Goal: Communication & Community: Connect with others

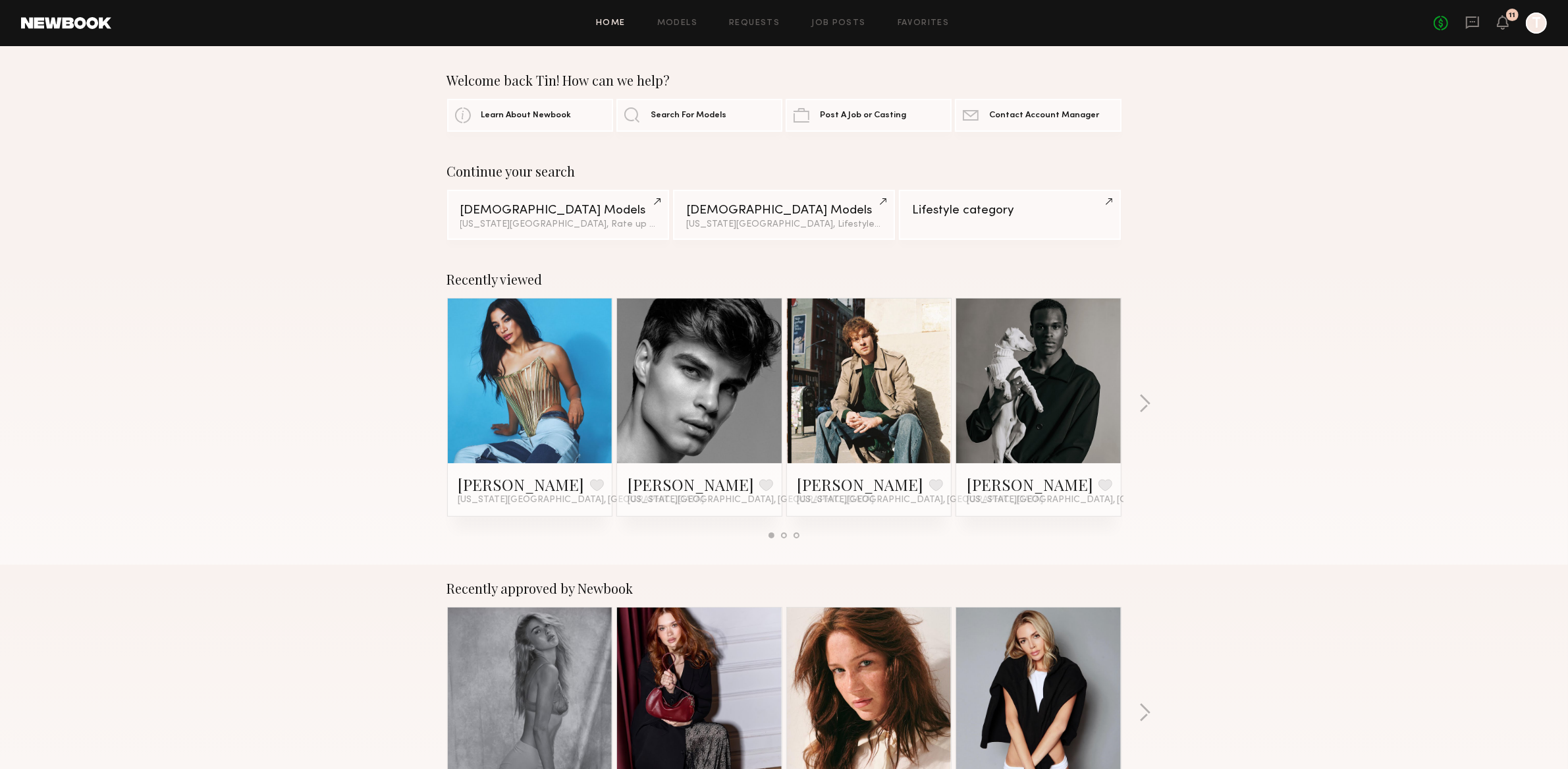
click at [1539, 24] on div at bounding box center [1536, 23] width 21 height 21
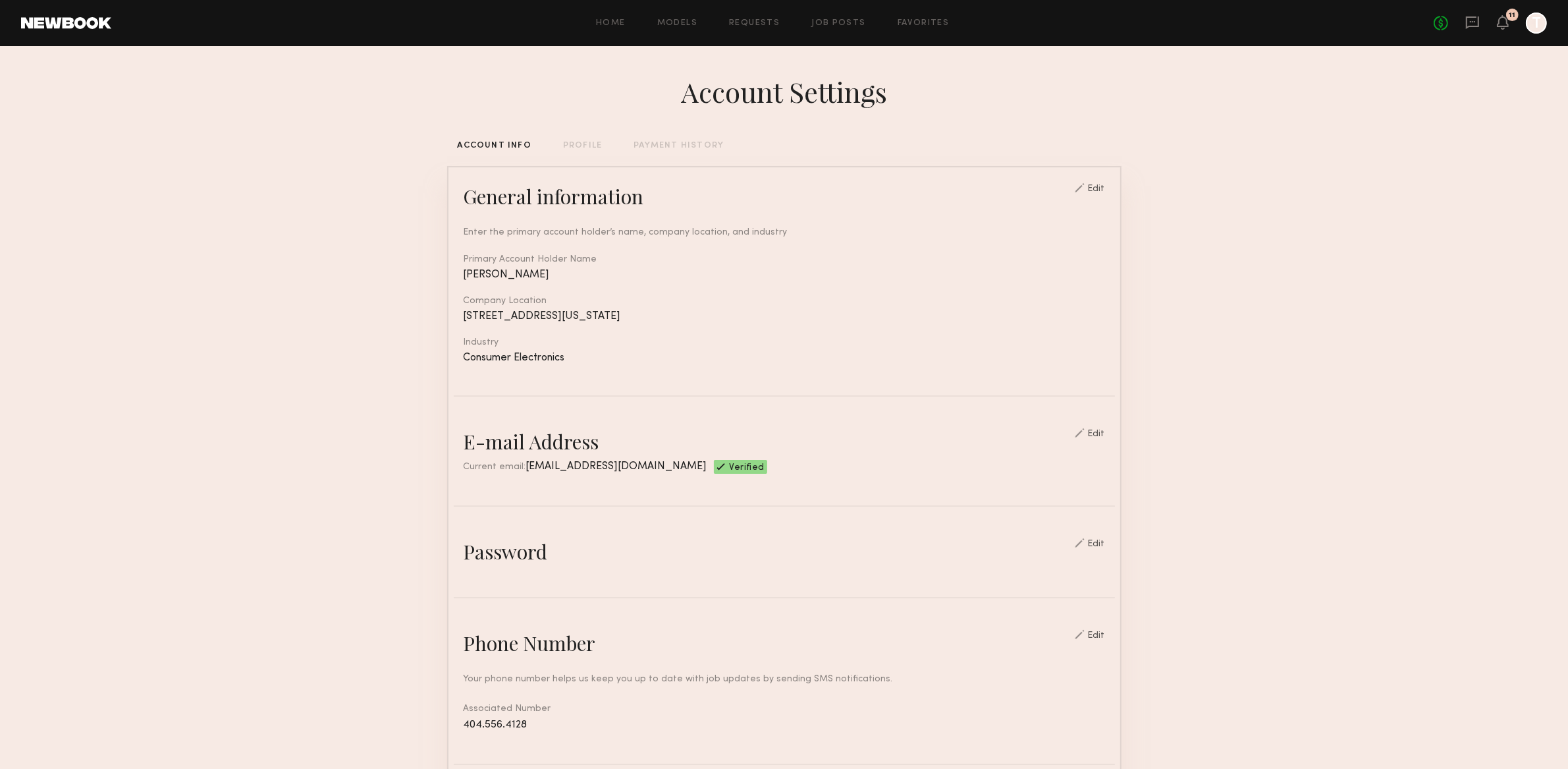
click at [1510, 20] on div "No fees up to $5,000 11 T" at bounding box center [1490, 23] width 113 height 21
click at [1500, 20] on icon at bounding box center [1503, 22] width 11 height 9
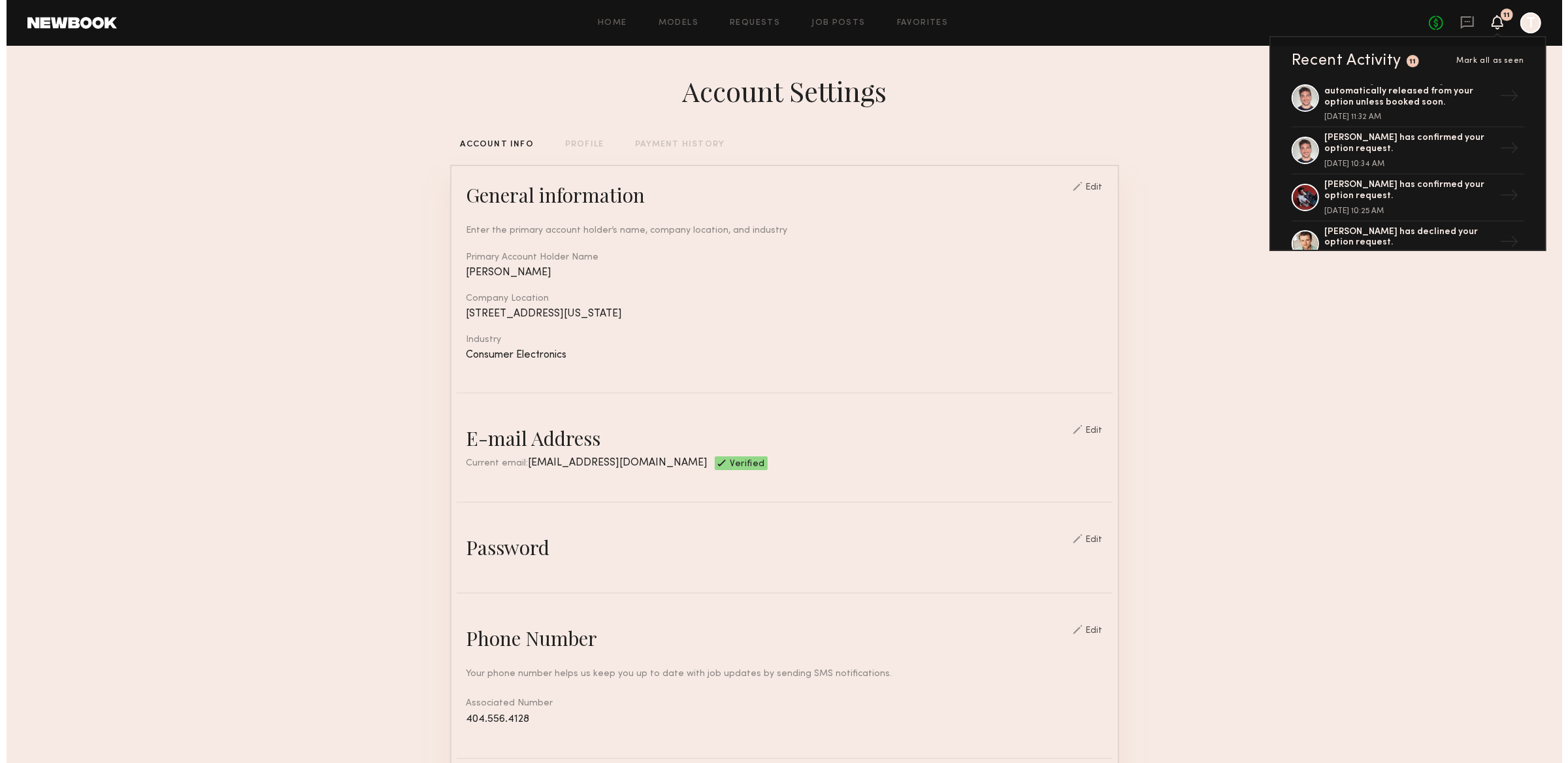
scroll to position [1249, 0]
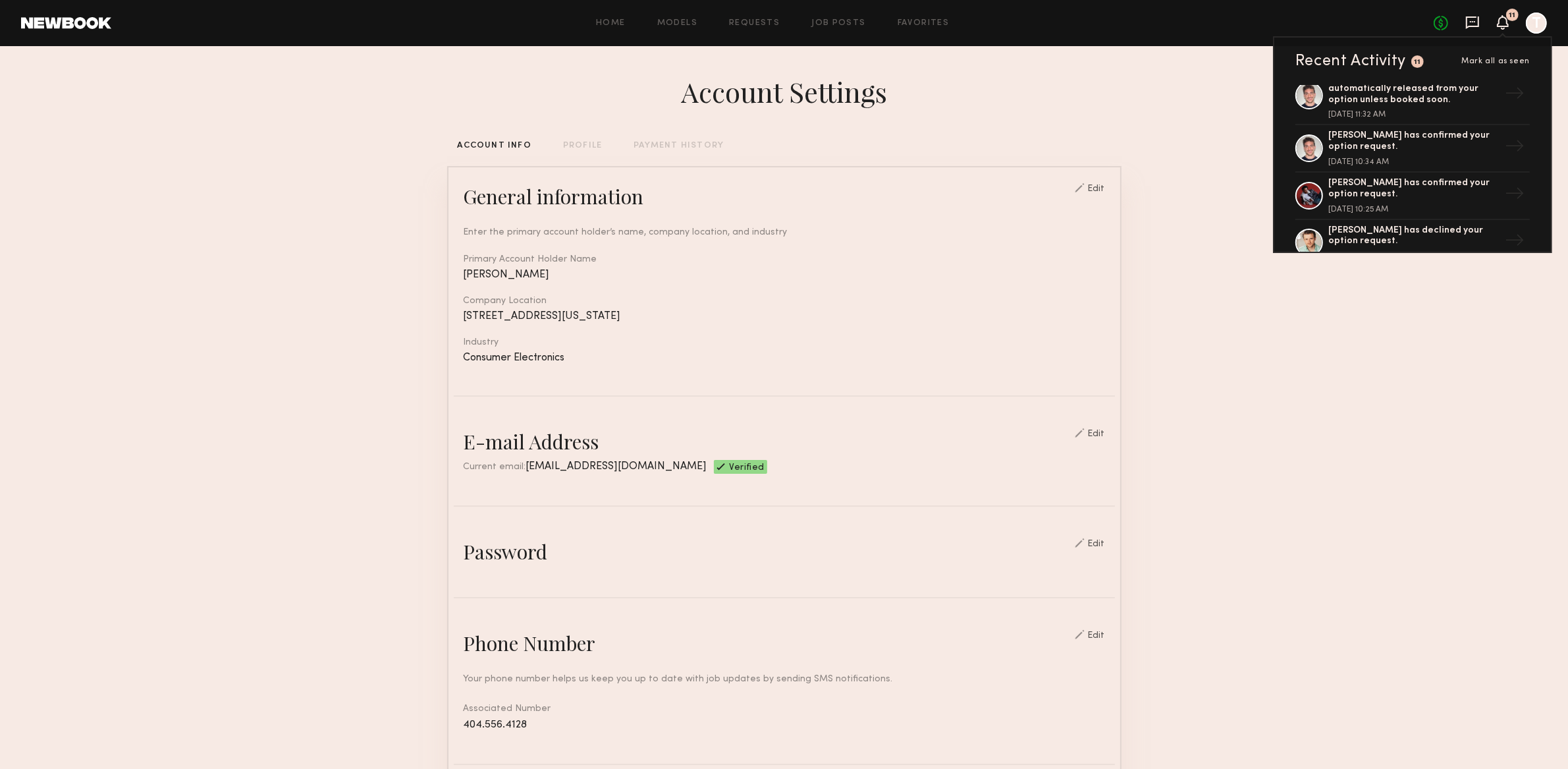
click at [1473, 15] on icon at bounding box center [1472, 22] width 14 height 14
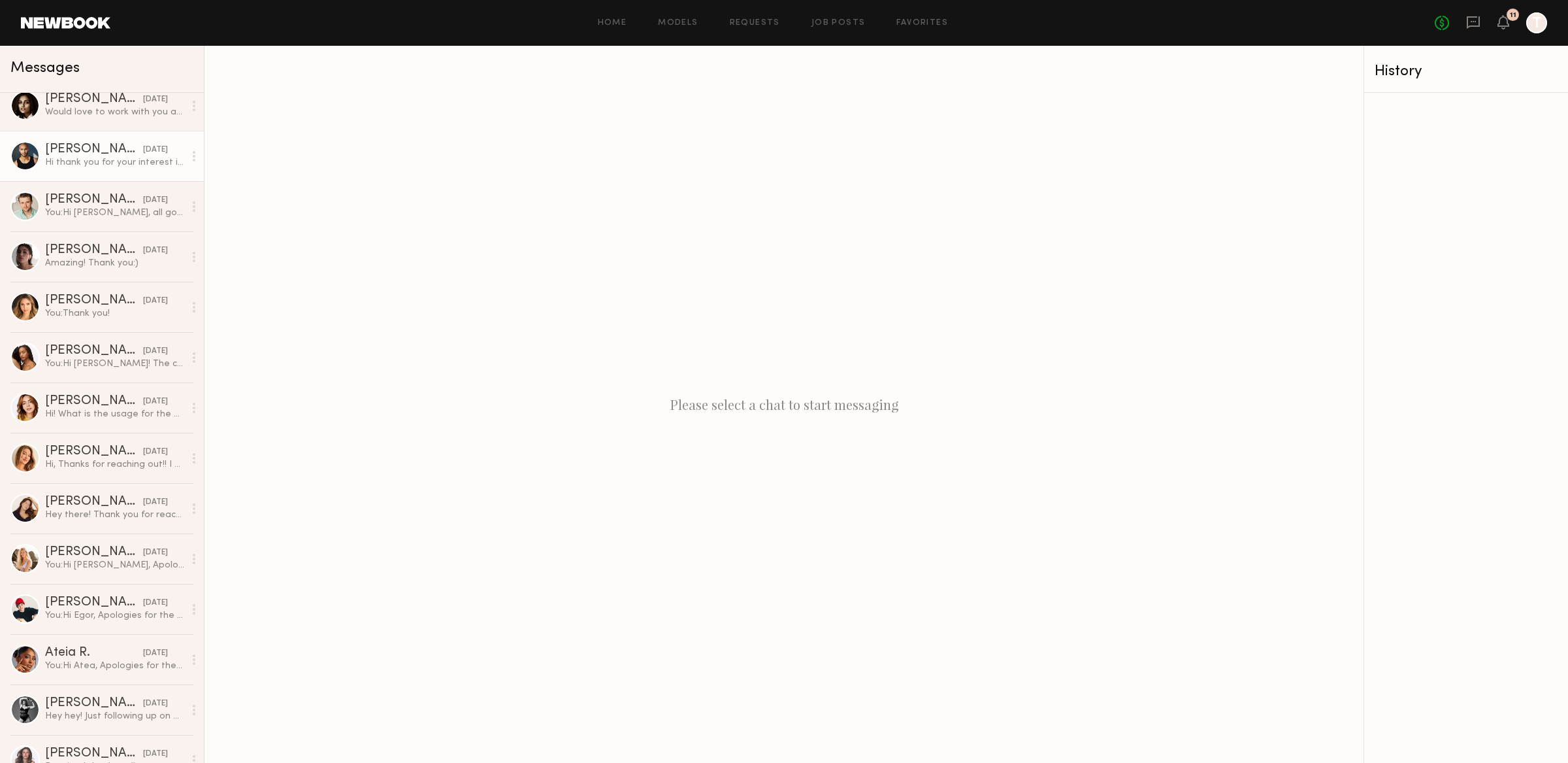
scroll to position [428, 0]
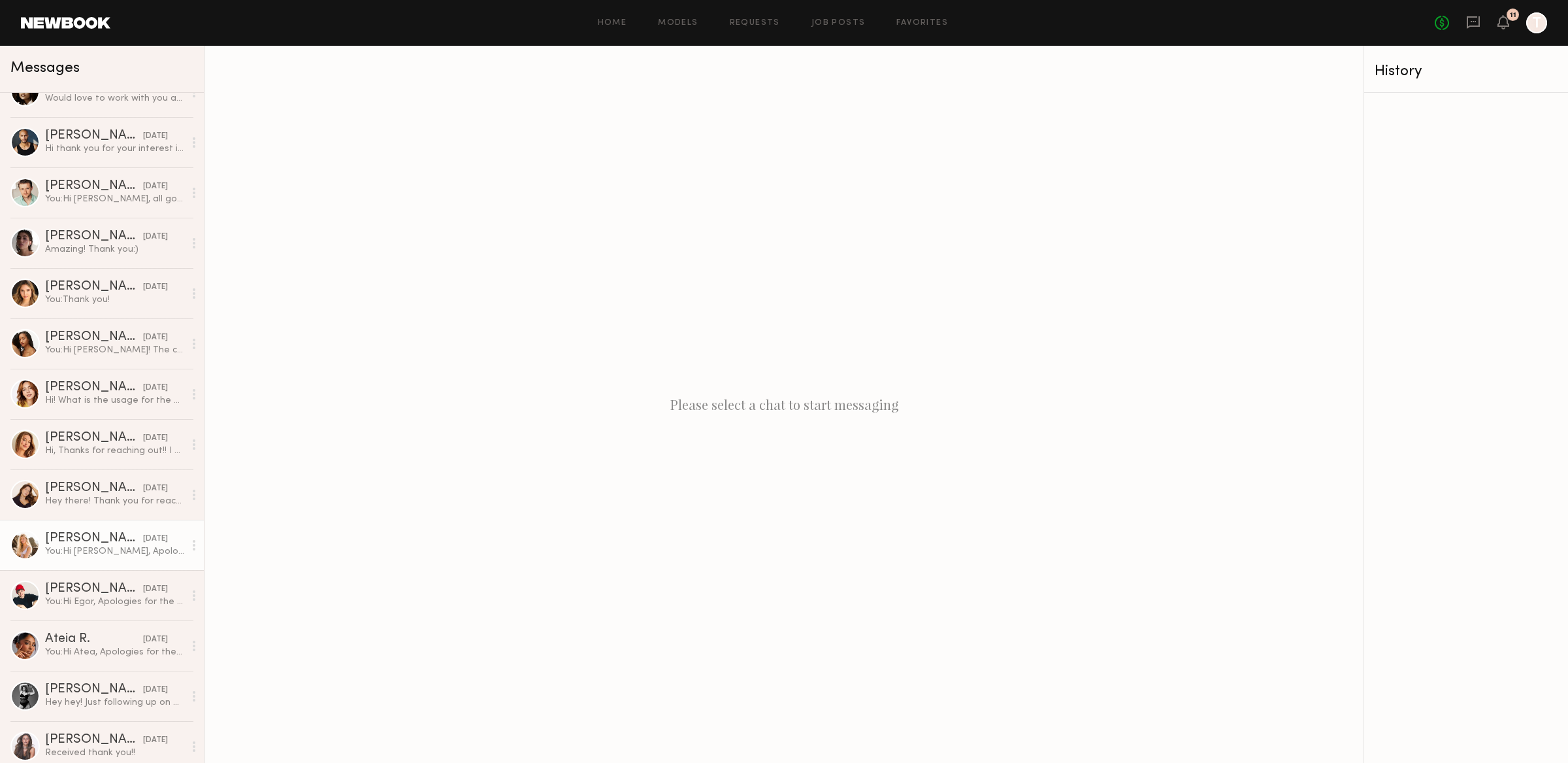
click at [96, 551] on div "You: Hi [PERSON_NAME], Apologies for the delay, the team member that worked on …" at bounding box center [115, 551] width 139 height 13
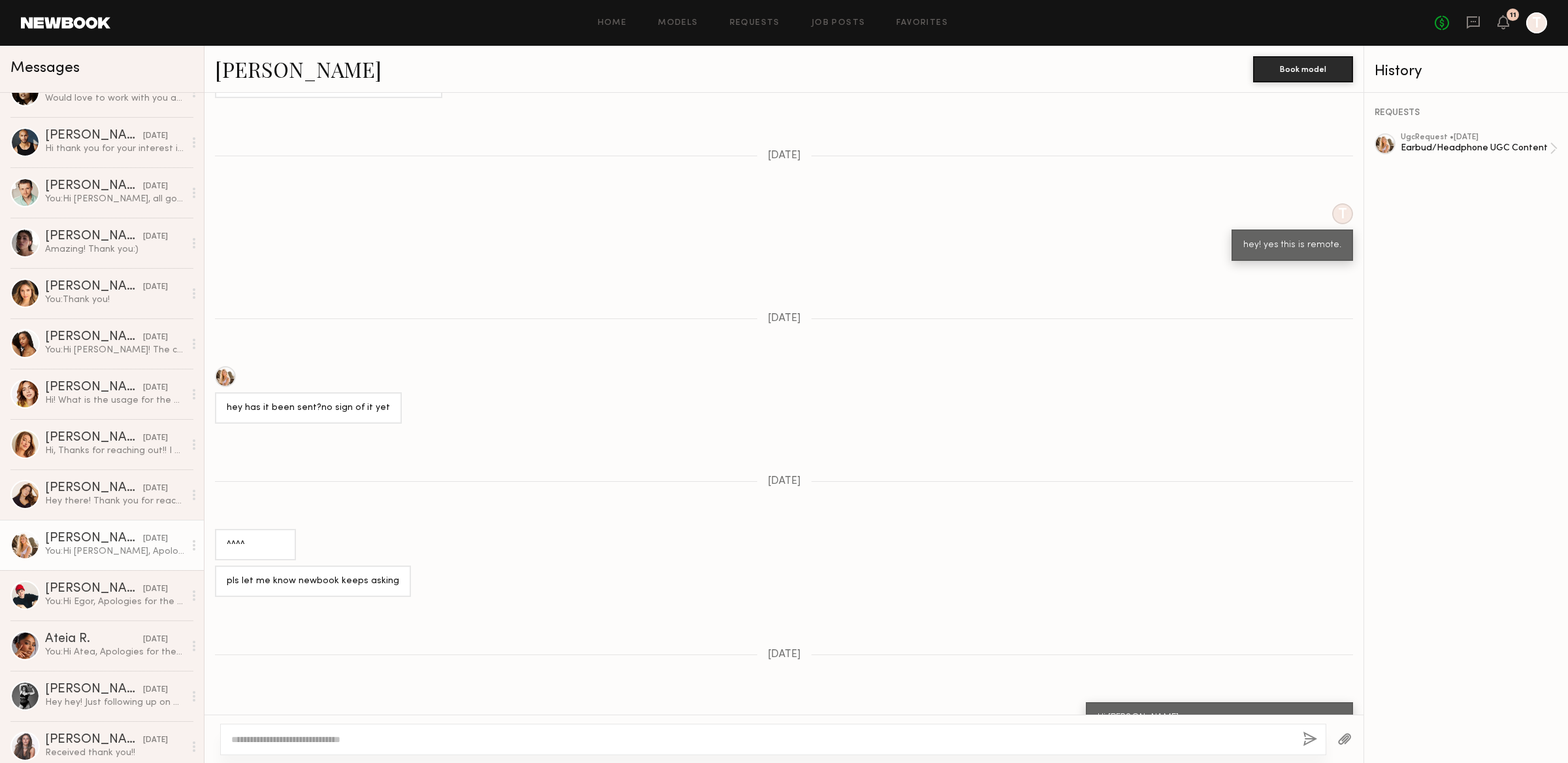
scroll to position [769, 0]
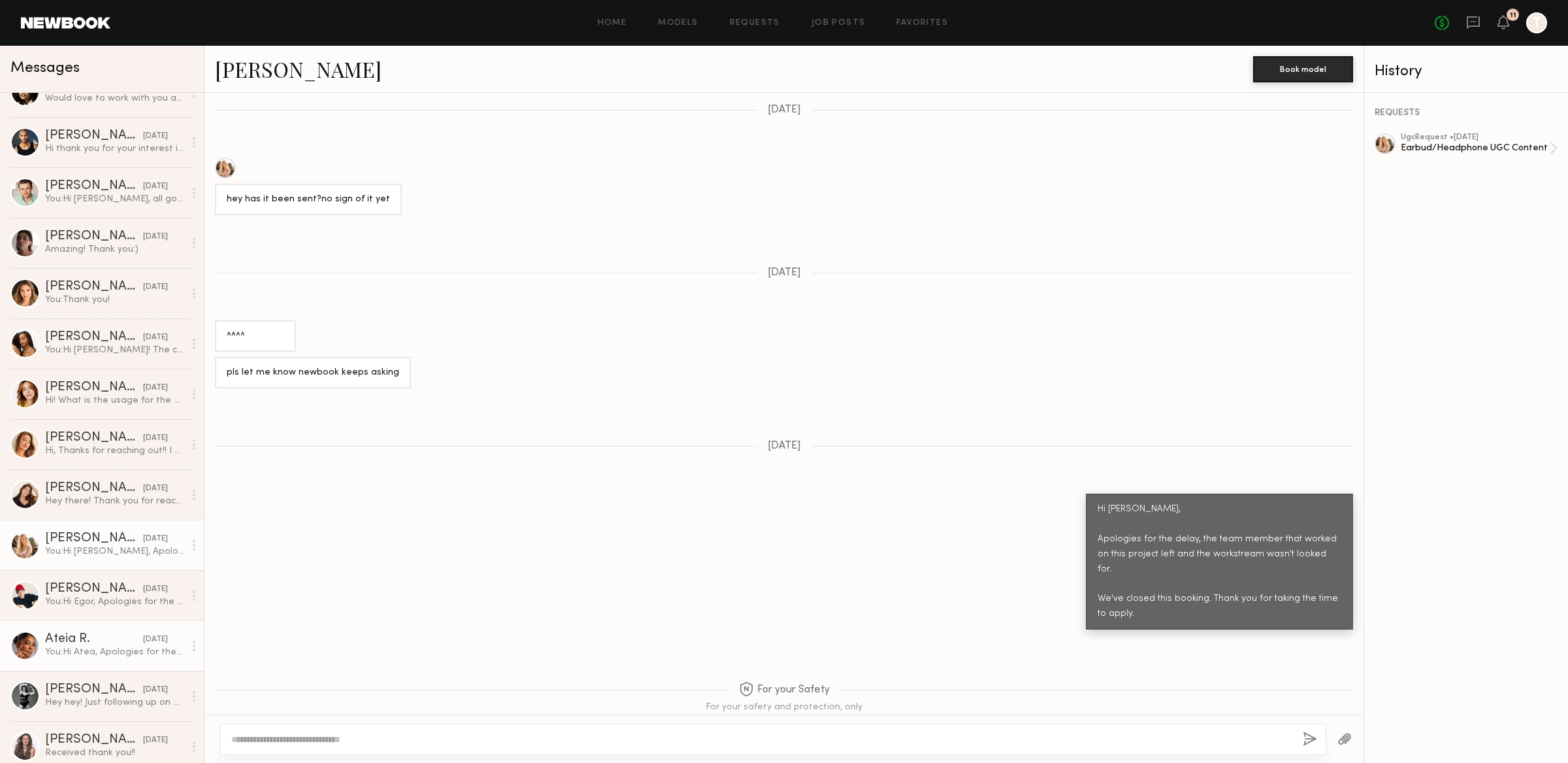
click at [107, 639] on div "Ateia R." at bounding box center [95, 639] width 98 height 13
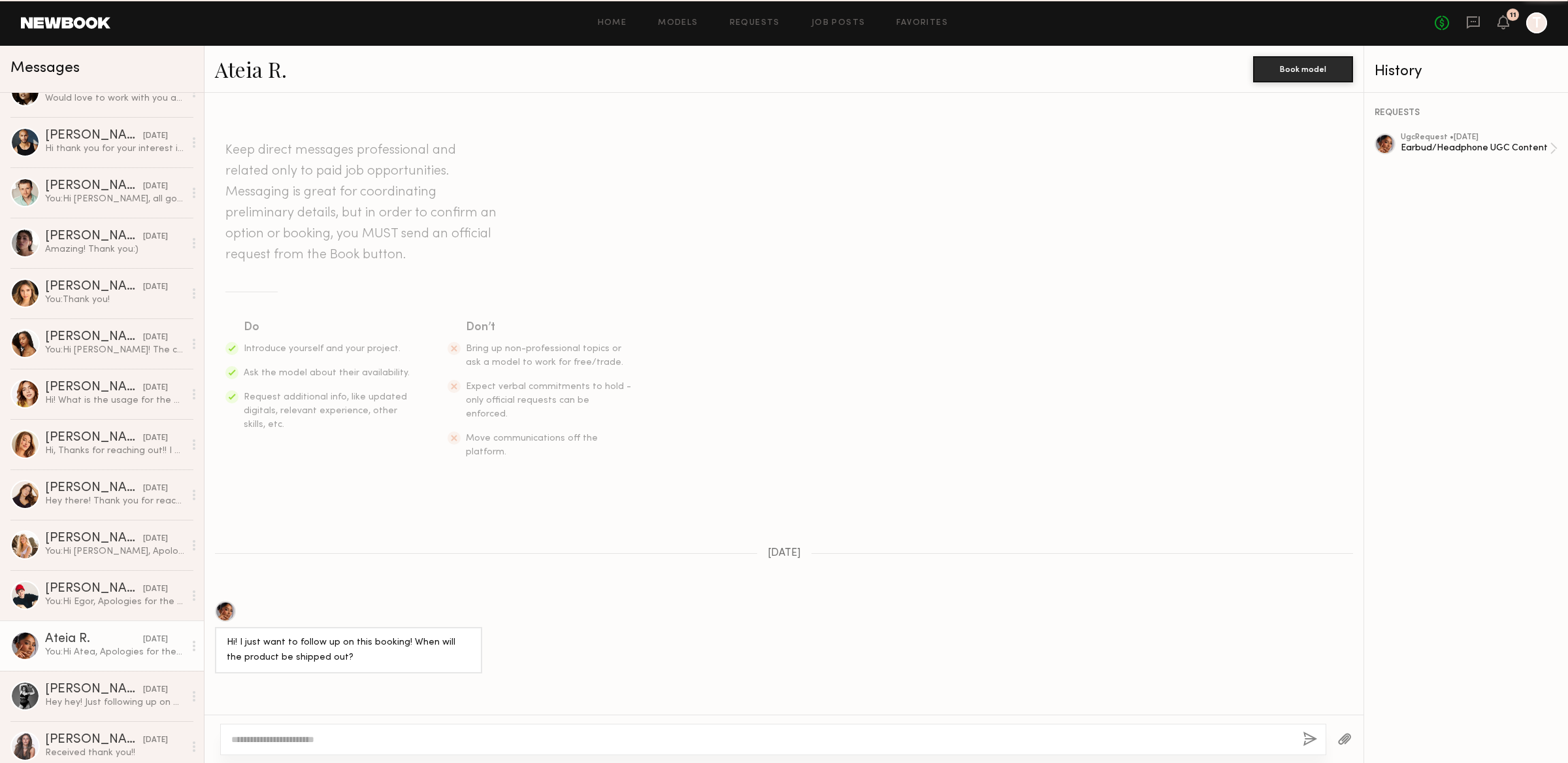
scroll to position [604, 0]
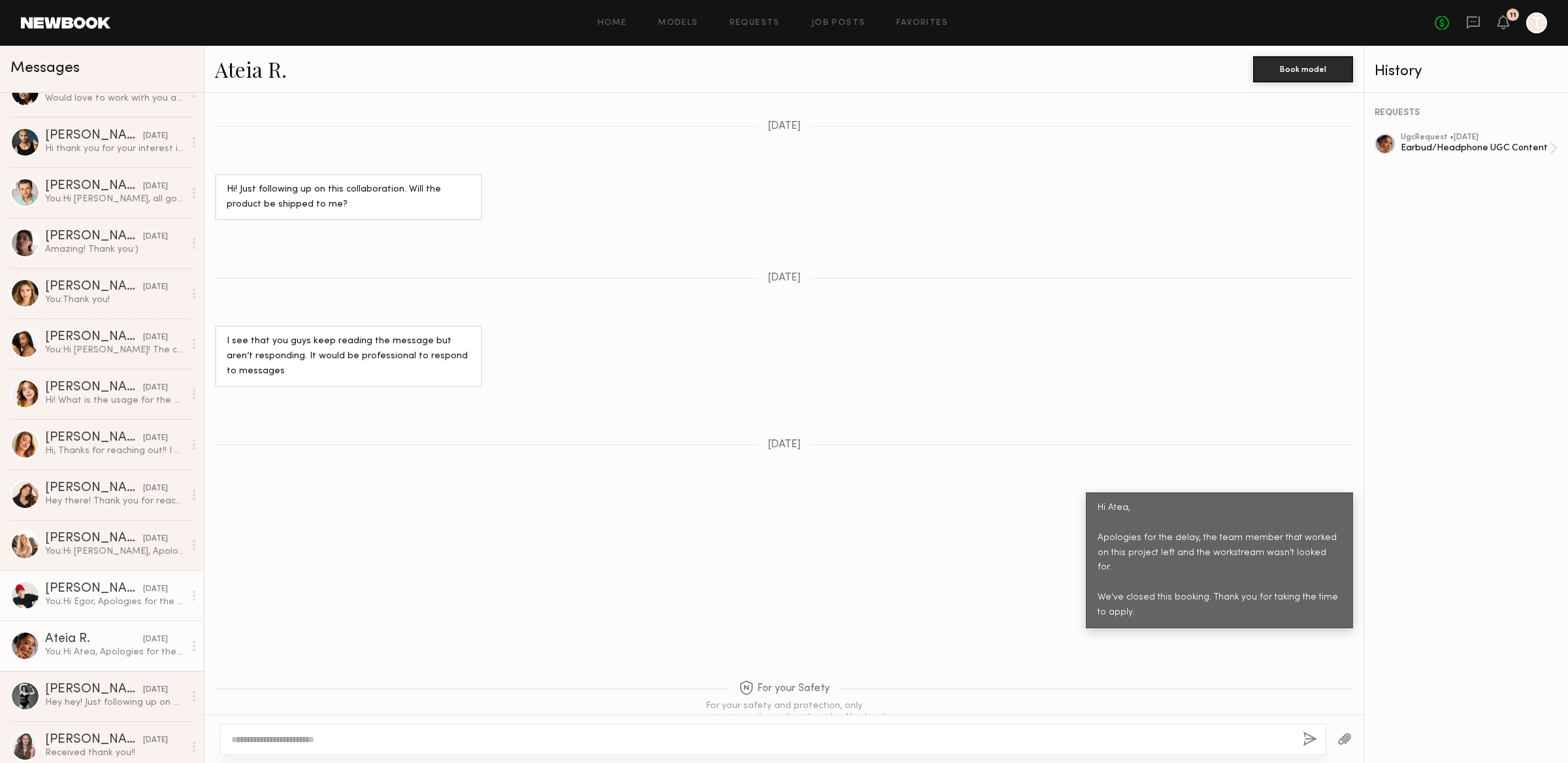
click at [95, 594] on div "[PERSON_NAME]" at bounding box center [95, 589] width 98 height 13
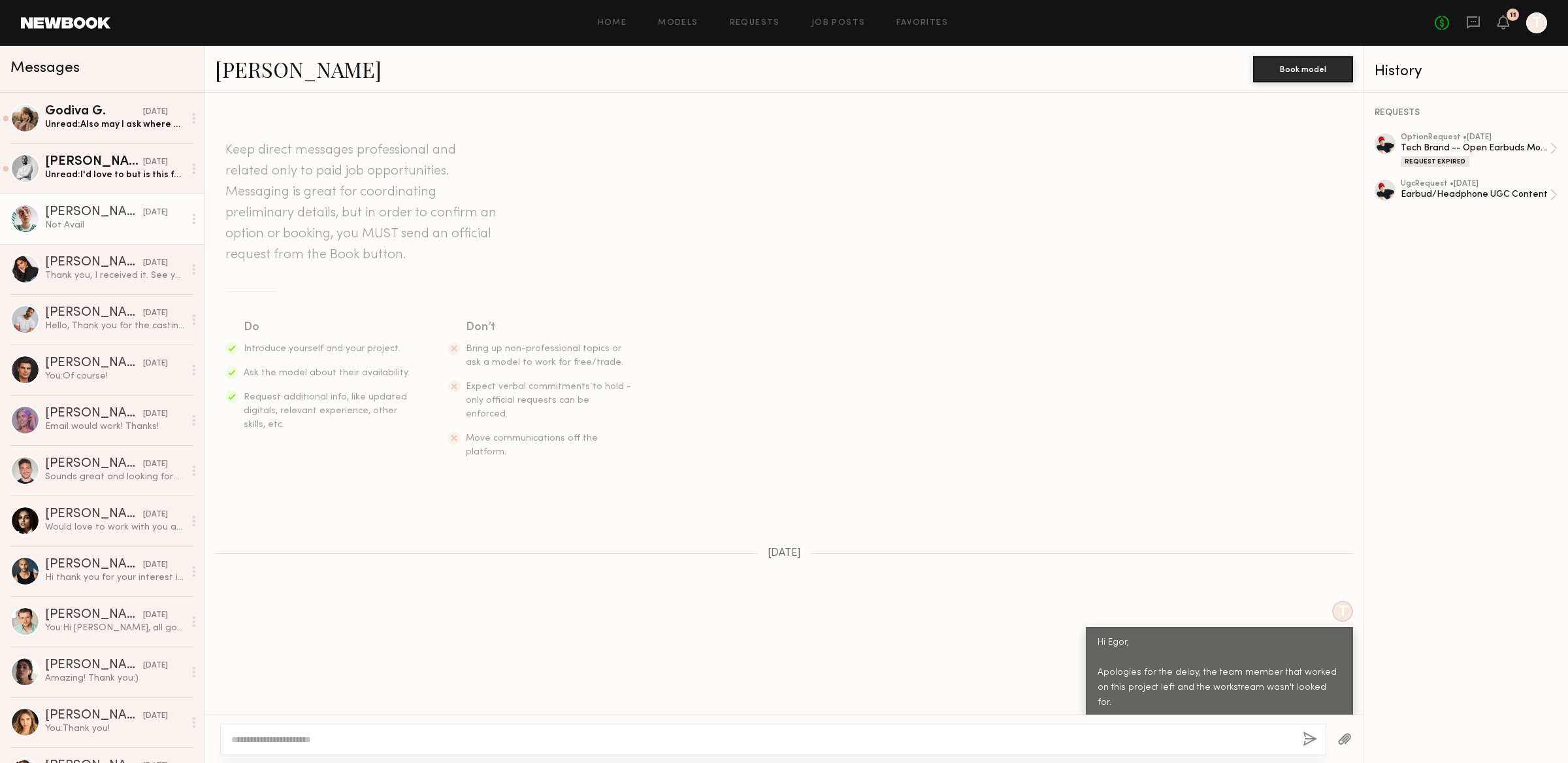
click at [118, 231] on div "Not Avail" at bounding box center [115, 225] width 139 height 13
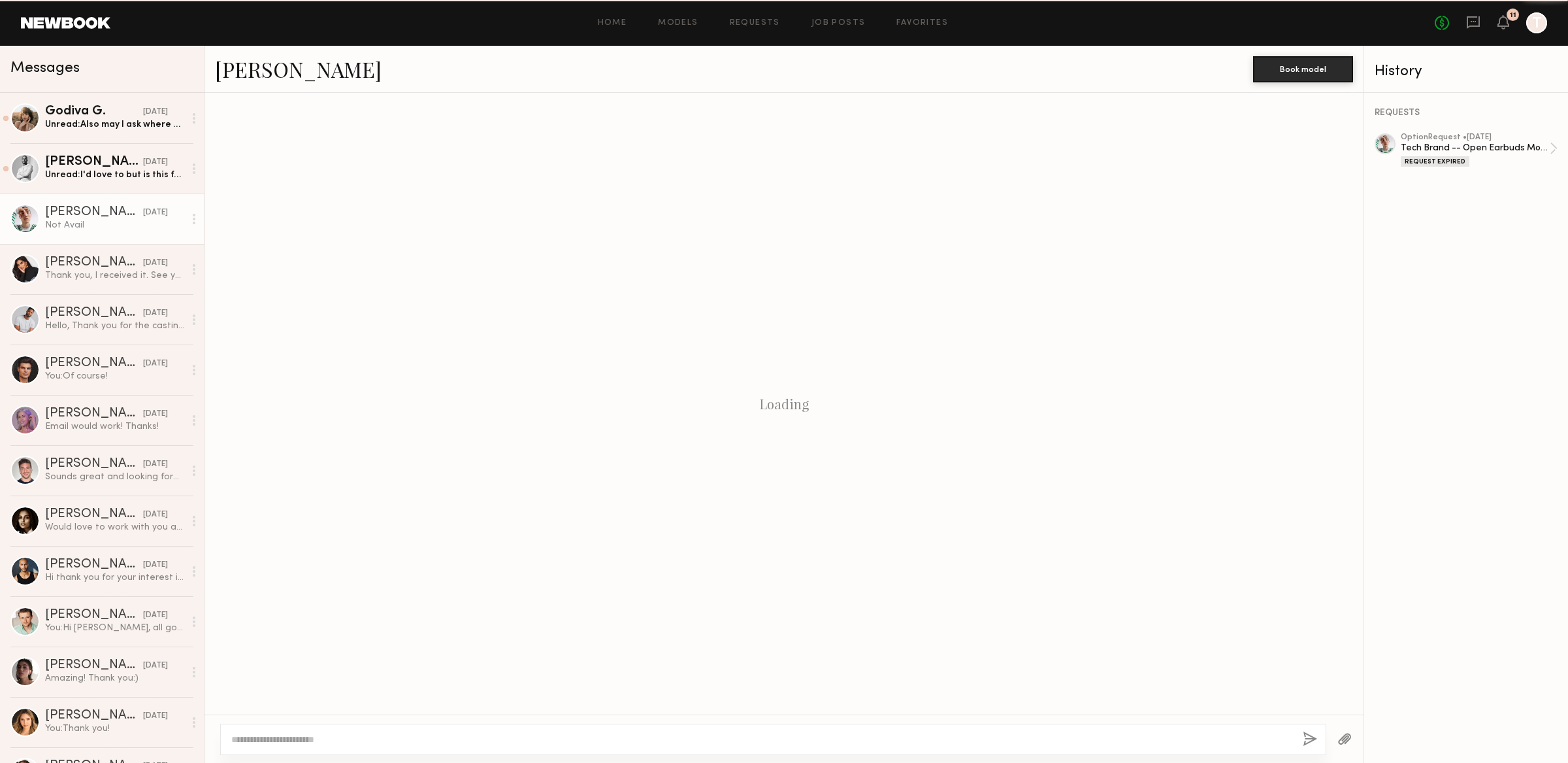
scroll to position [48, 0]
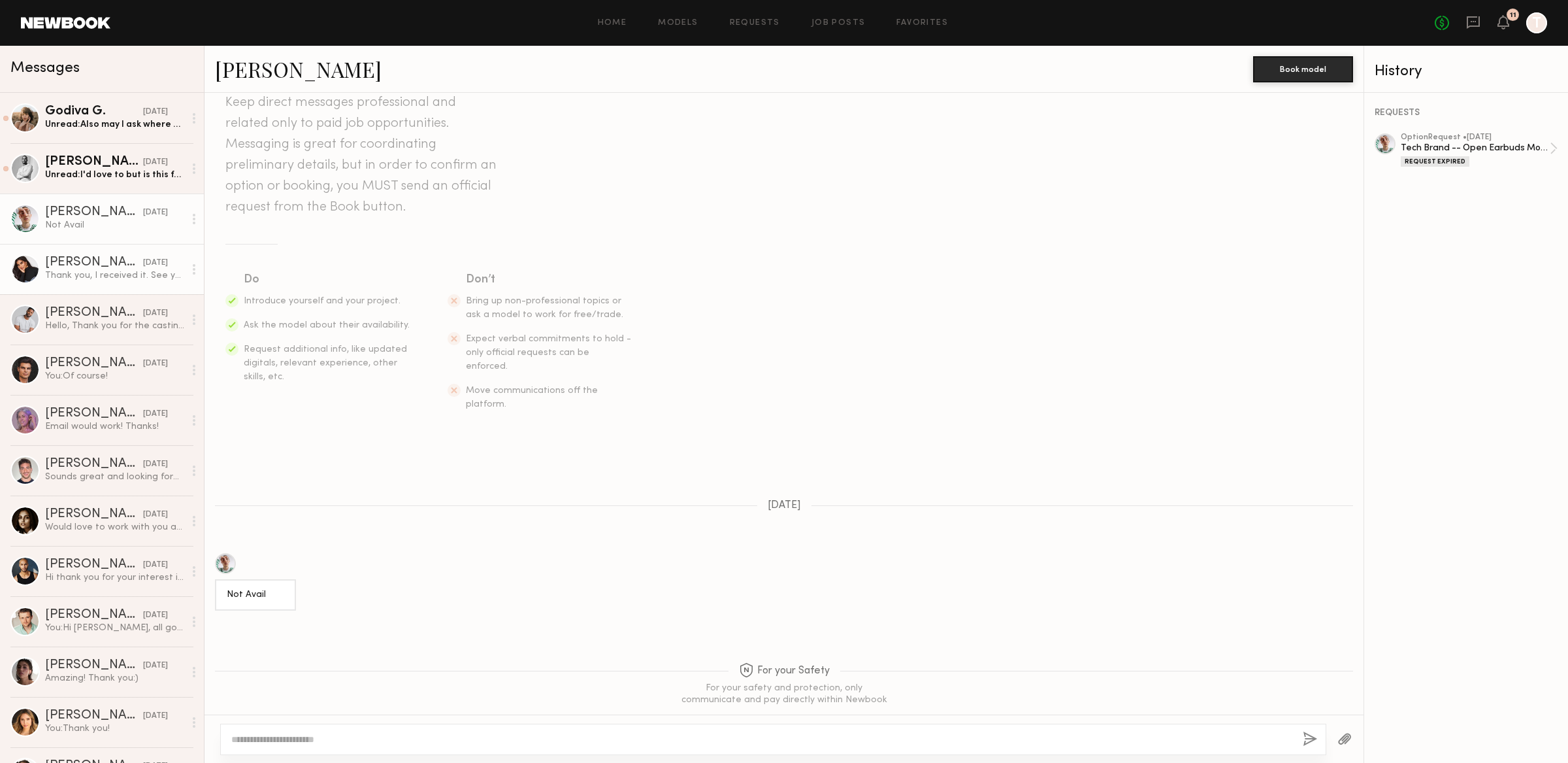
click at [115, 276] on div "Thank you, I received it. See you [DATE]" at bounding box center [115, 275] width 139 height 13
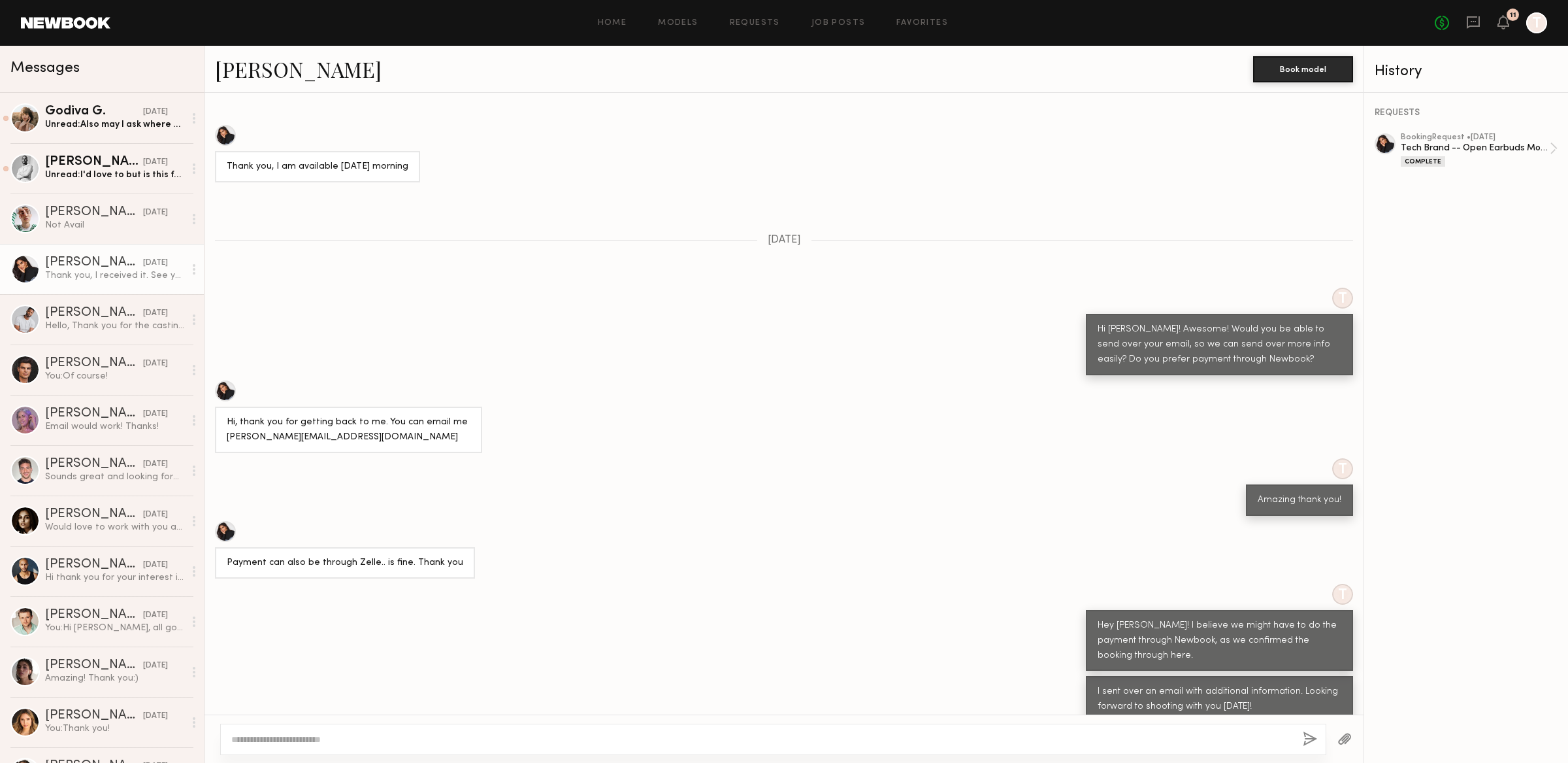
scroll to position [703, 0]
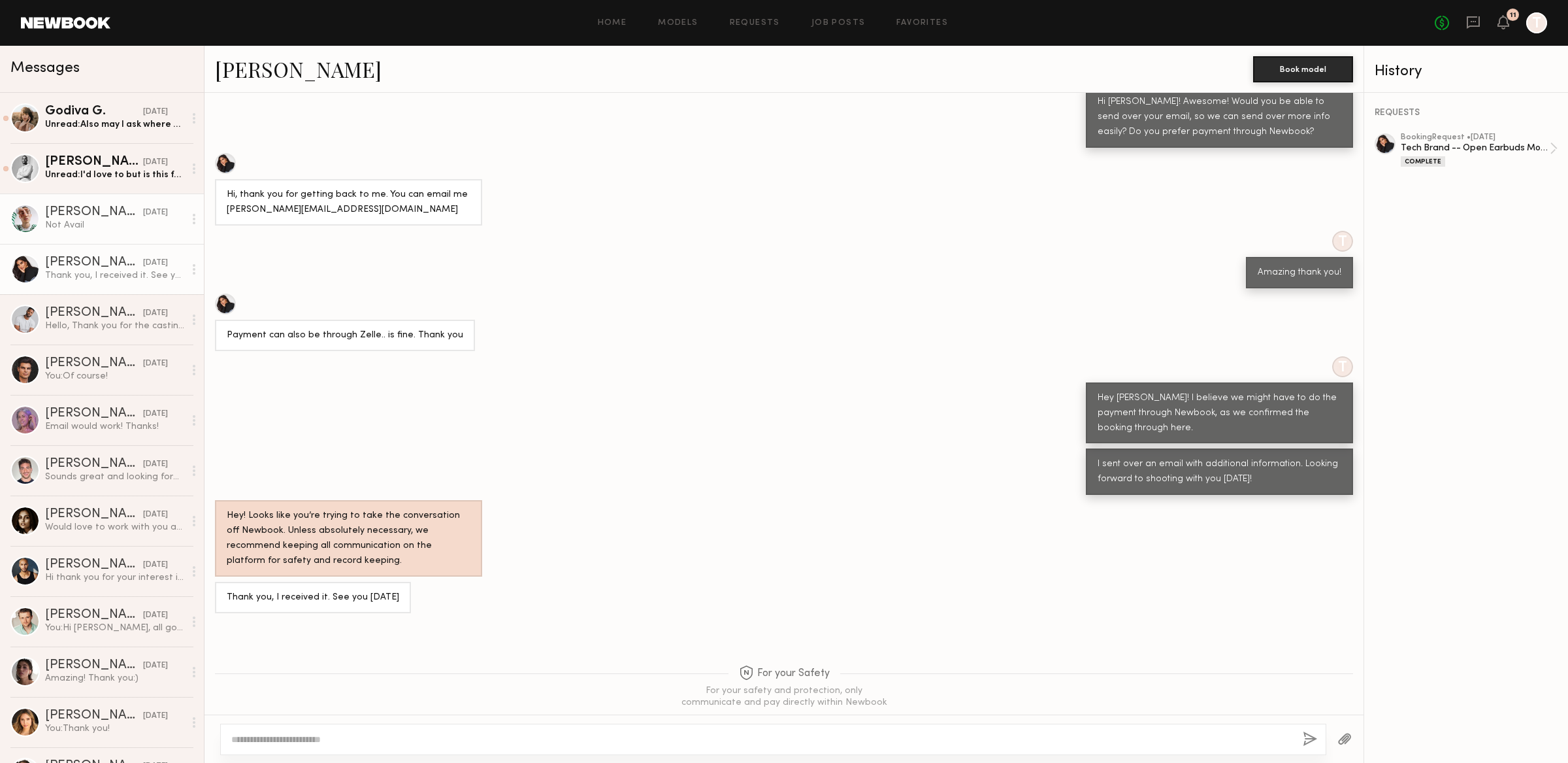
click at [126, 228] on div "Not Avail" at bounding box center [115, 225] width 139 height 13
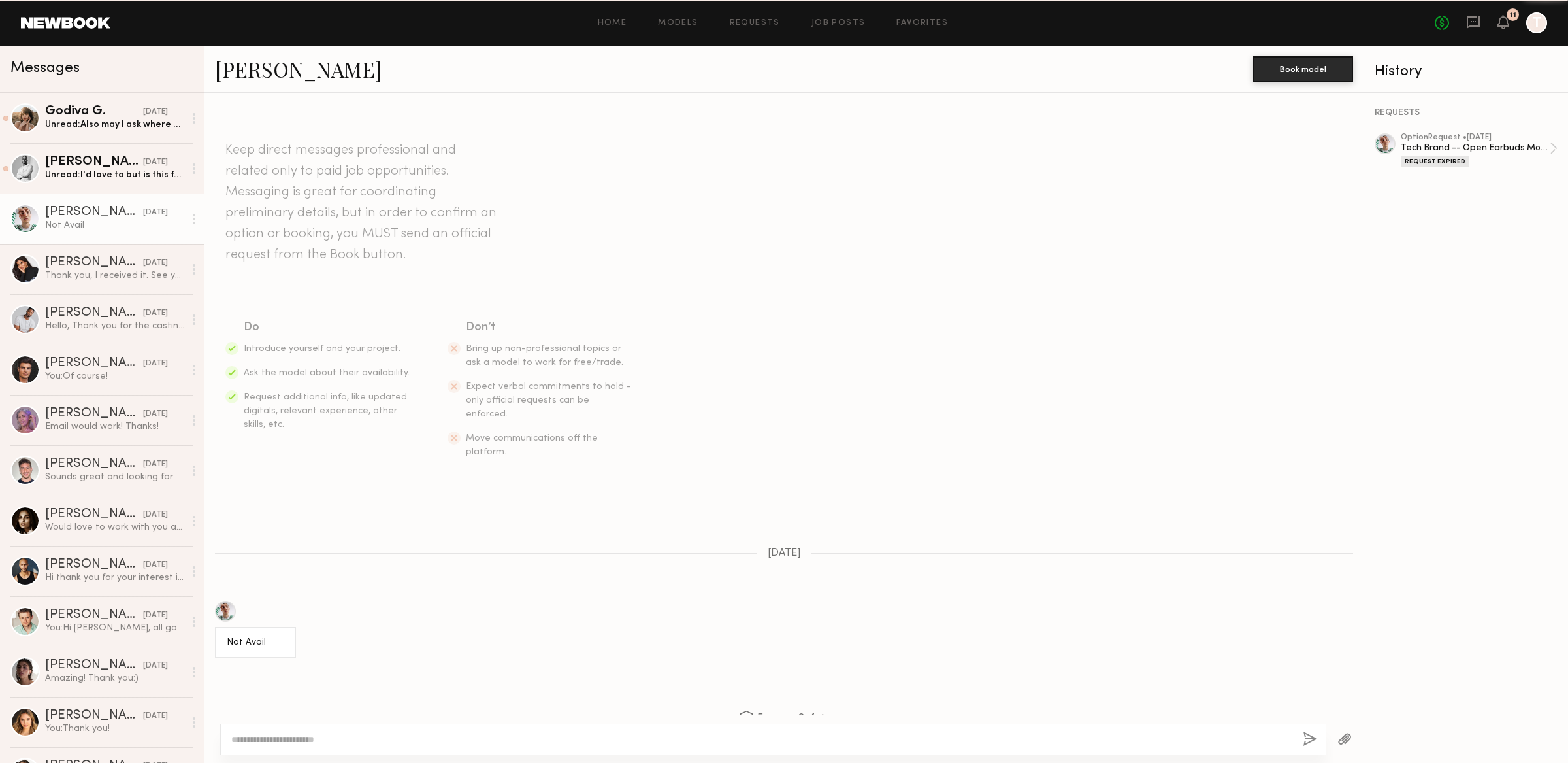
scroll to position [48, 0]
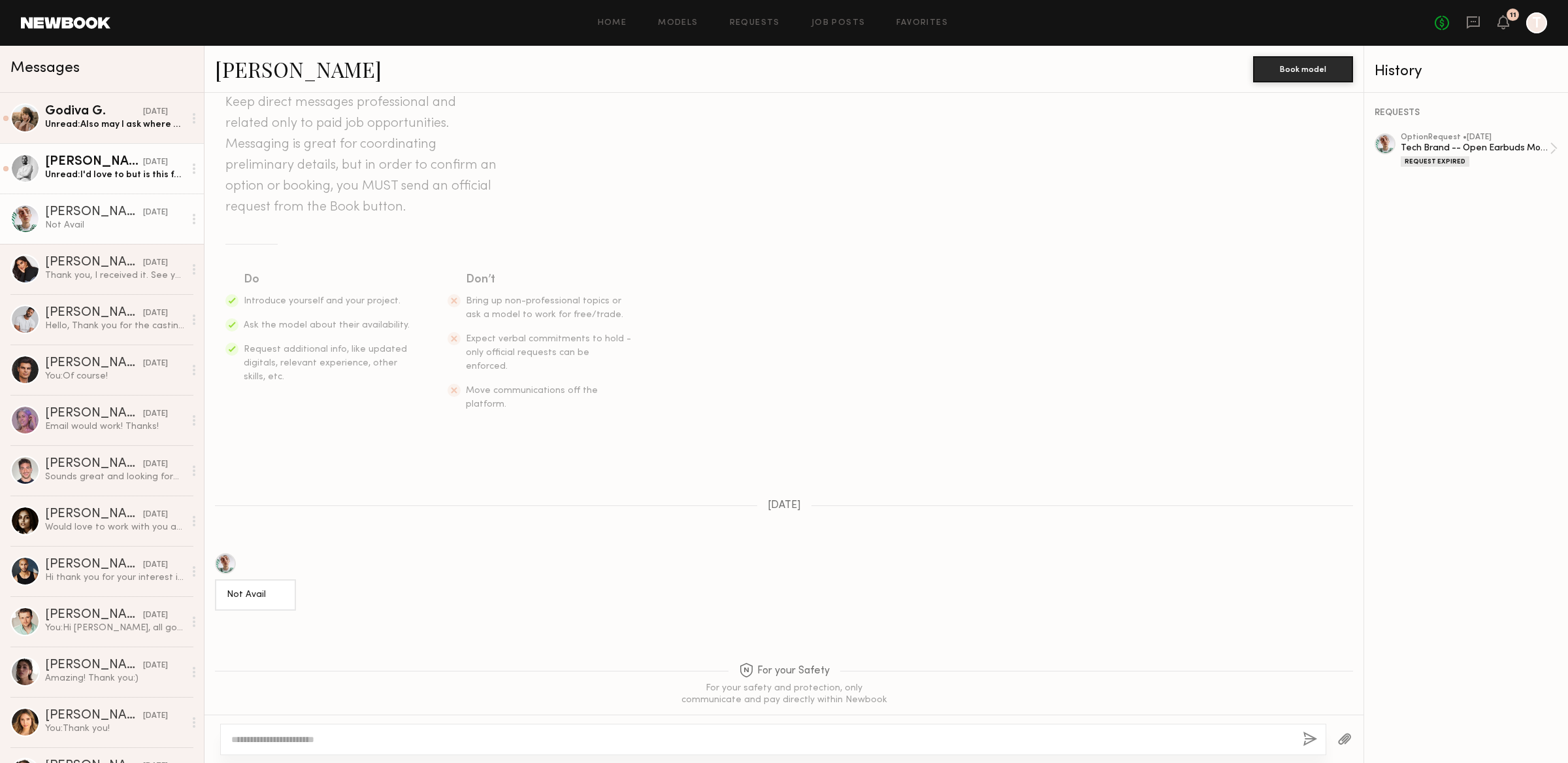
click at [122, 176] on div "Unread: I'd love to but is this for [DATE]? Or was the date incorrect in the ap…" at bounding box center [115, 174] width 139 height 13
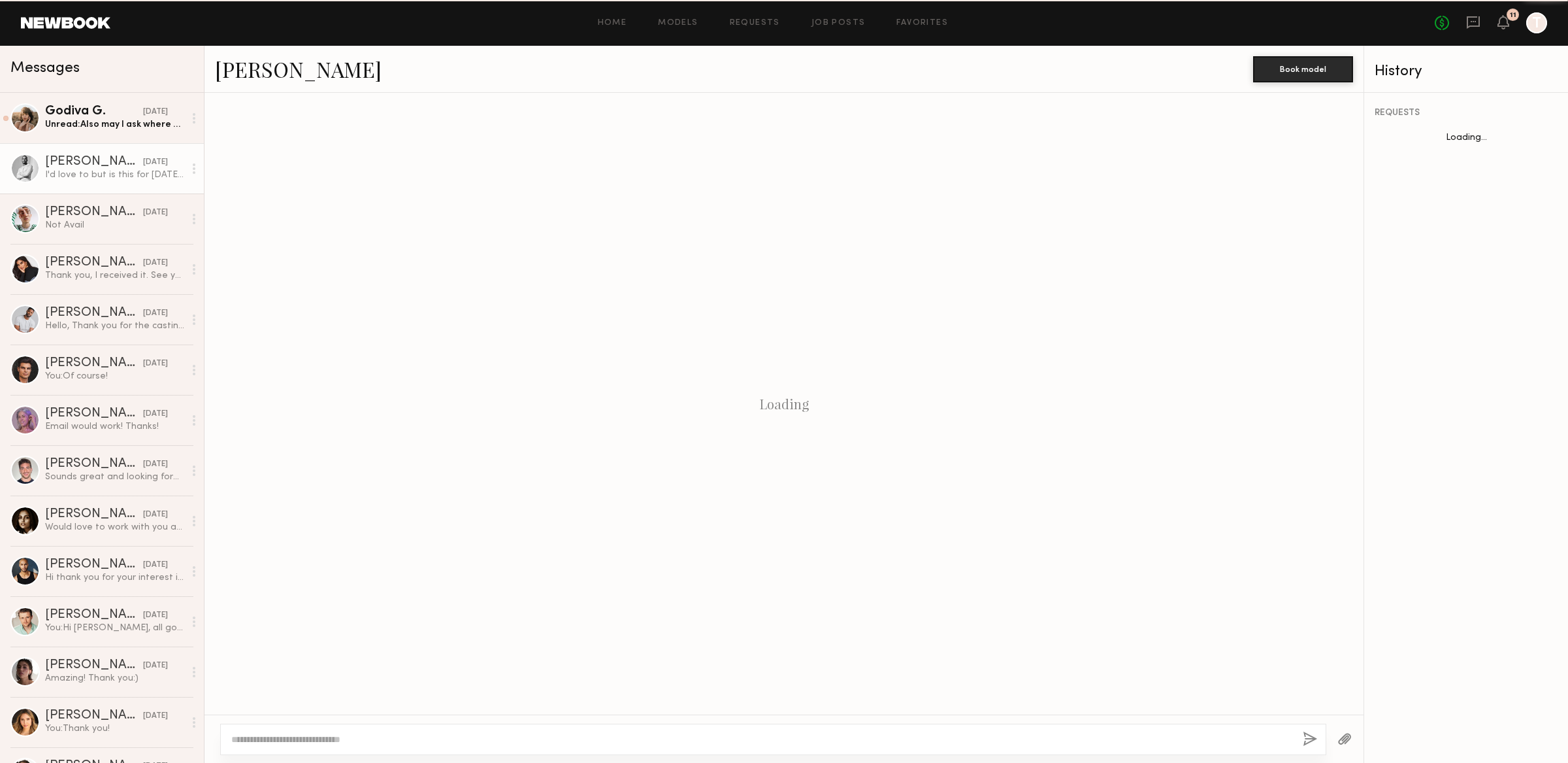
scroll to position [228, 0]
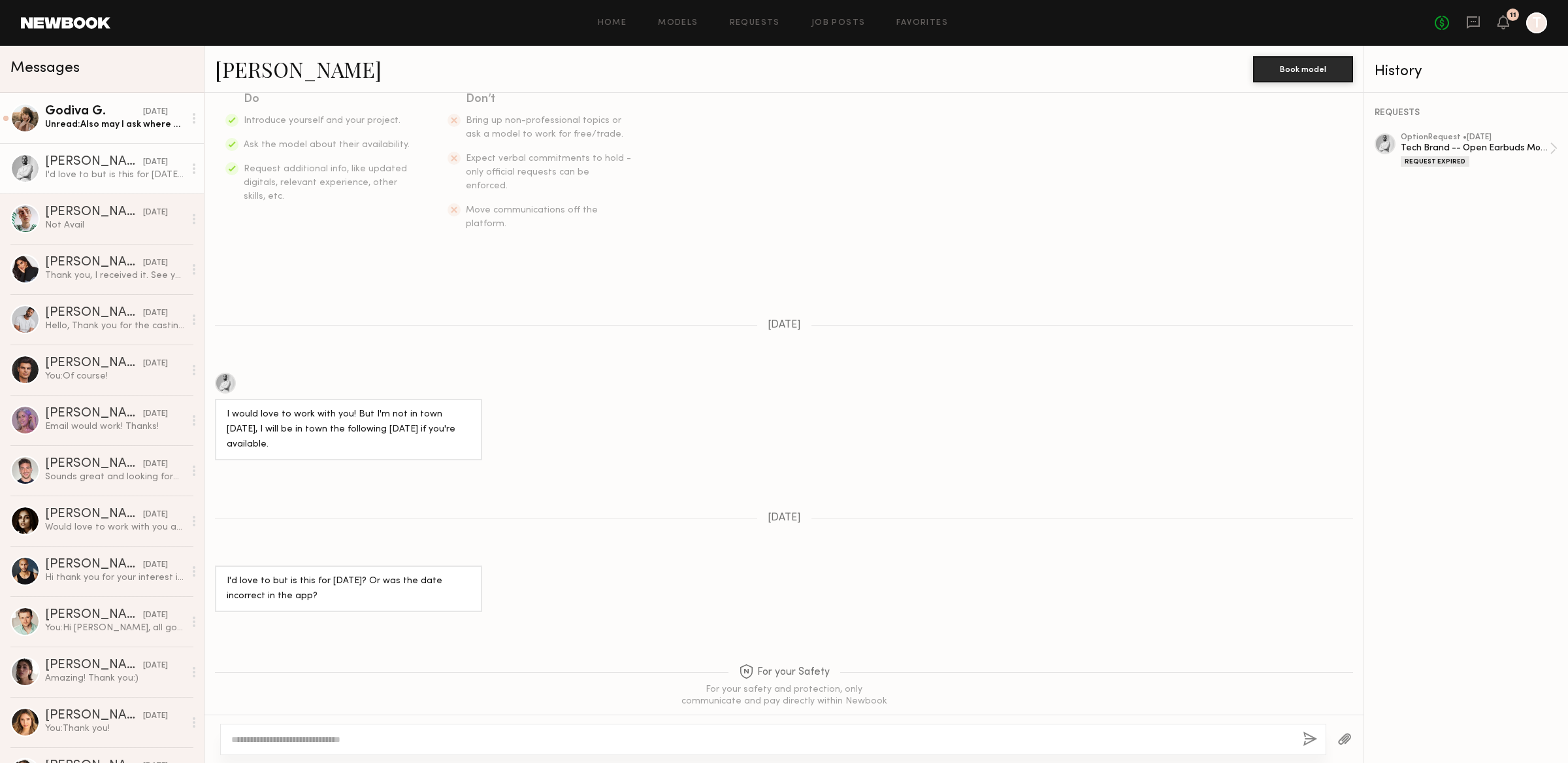
click at [112, 135] on link "Godiva G. [DATE] Unread: Also may I ask where are these videos being posted?" at bounding box center [102, 118] width 204 height 51
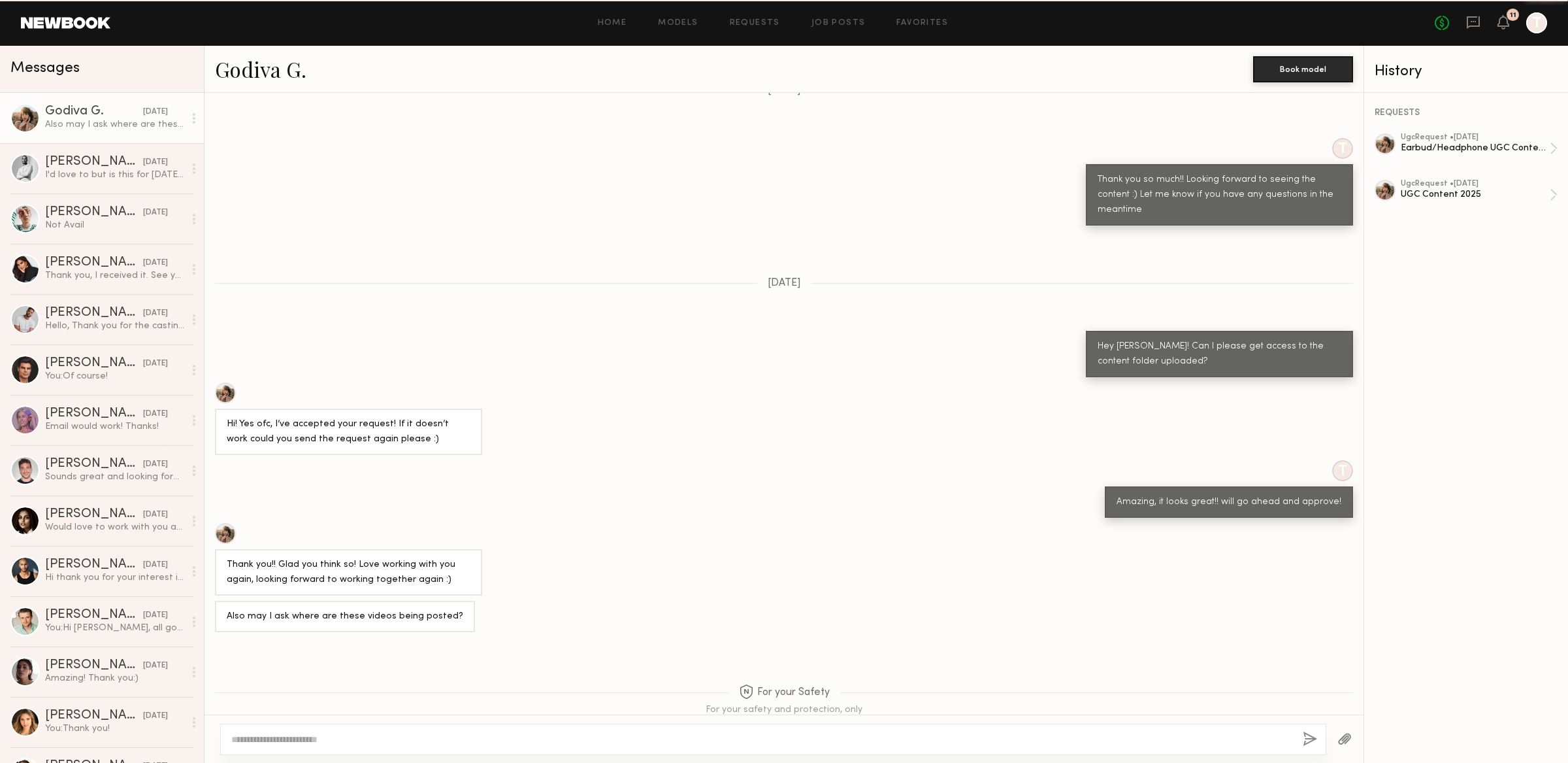
scroll to position [589, 0]
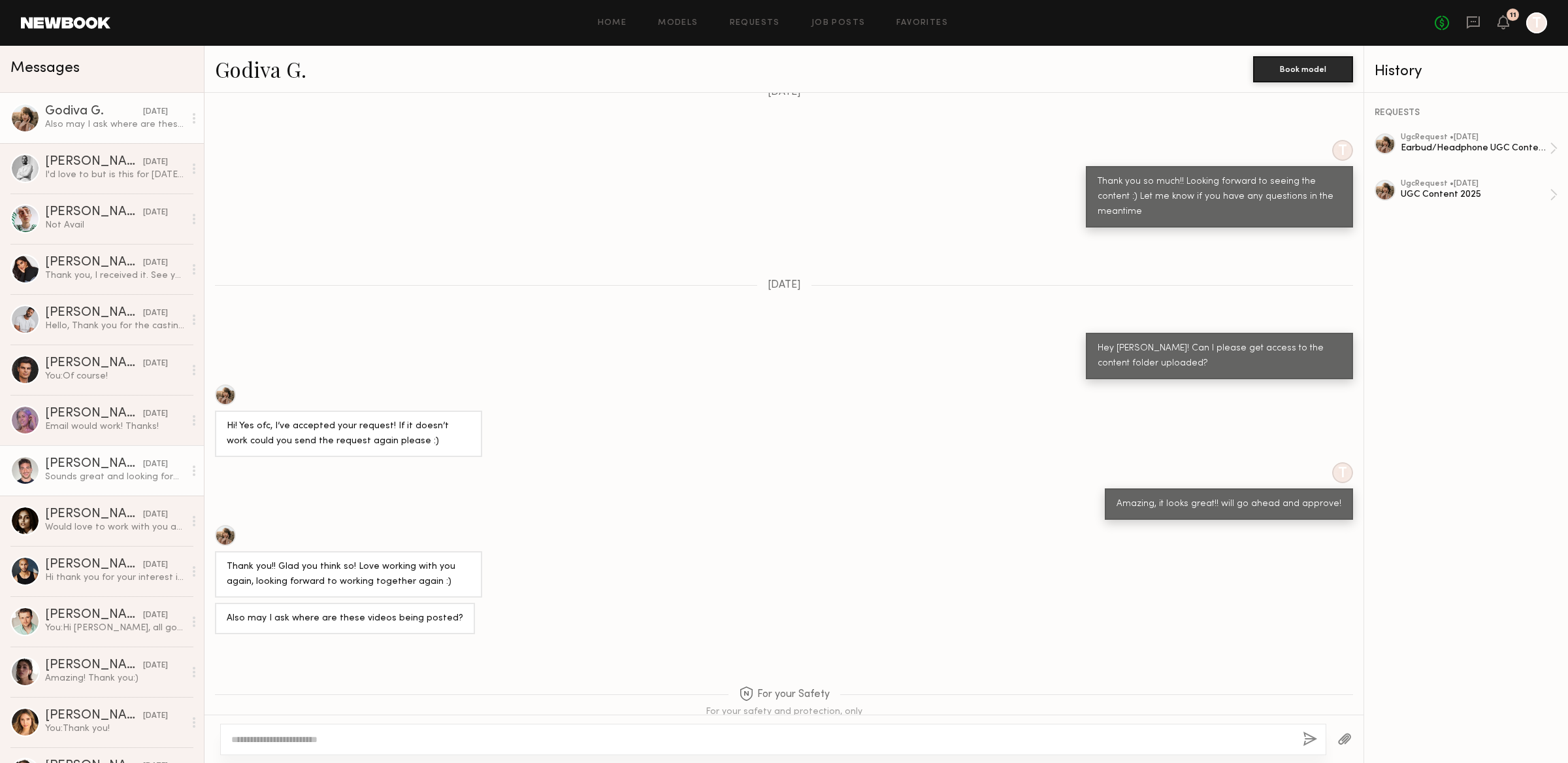
click at [113, 482] on div "Sounds great and looking forward to it. My email is [EMAIL_ADDRESS][DOMAIN_NAME]" at bounding box center [115, 477] width 139 height 13
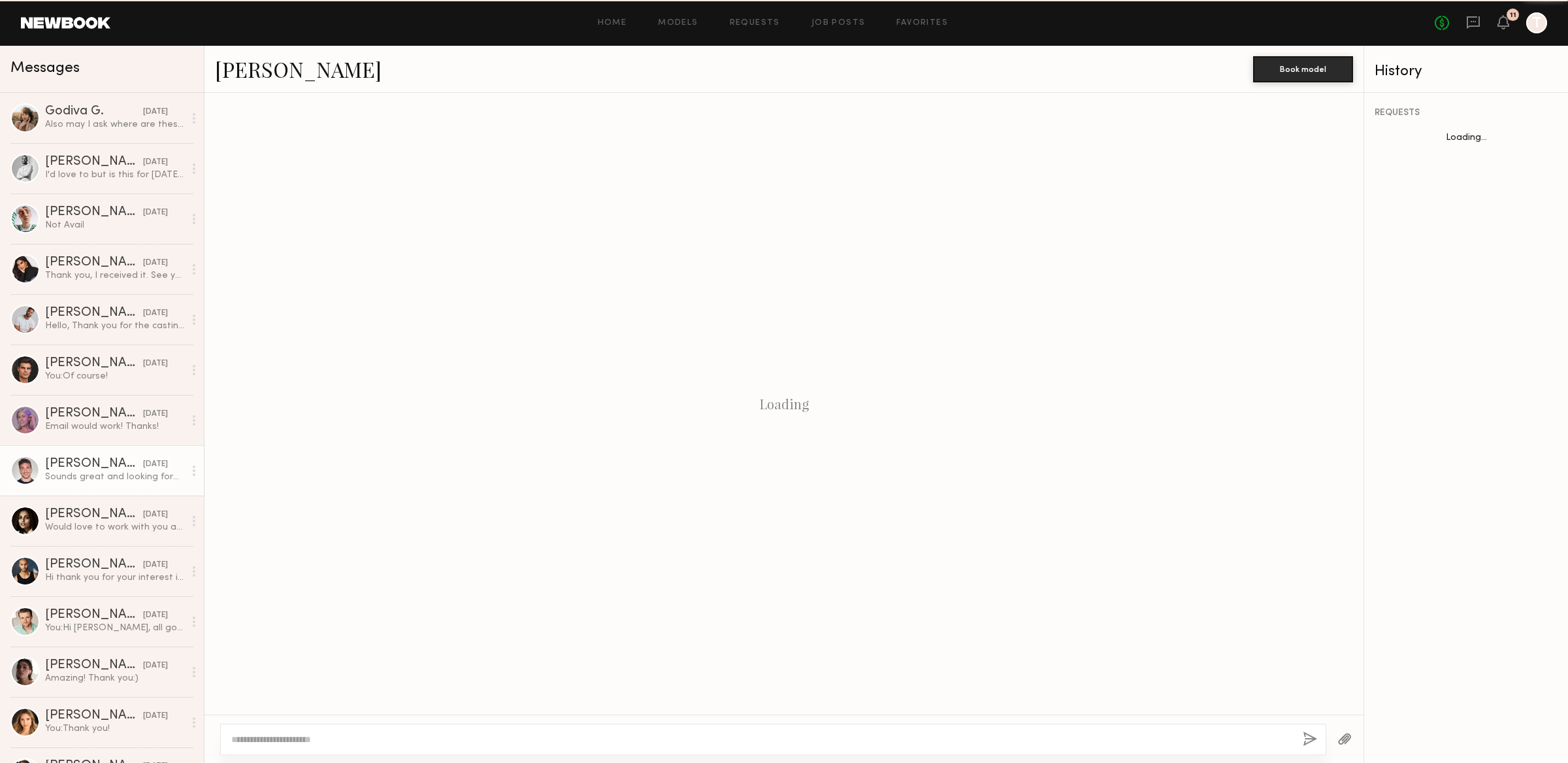
scroll to position [303, 0]
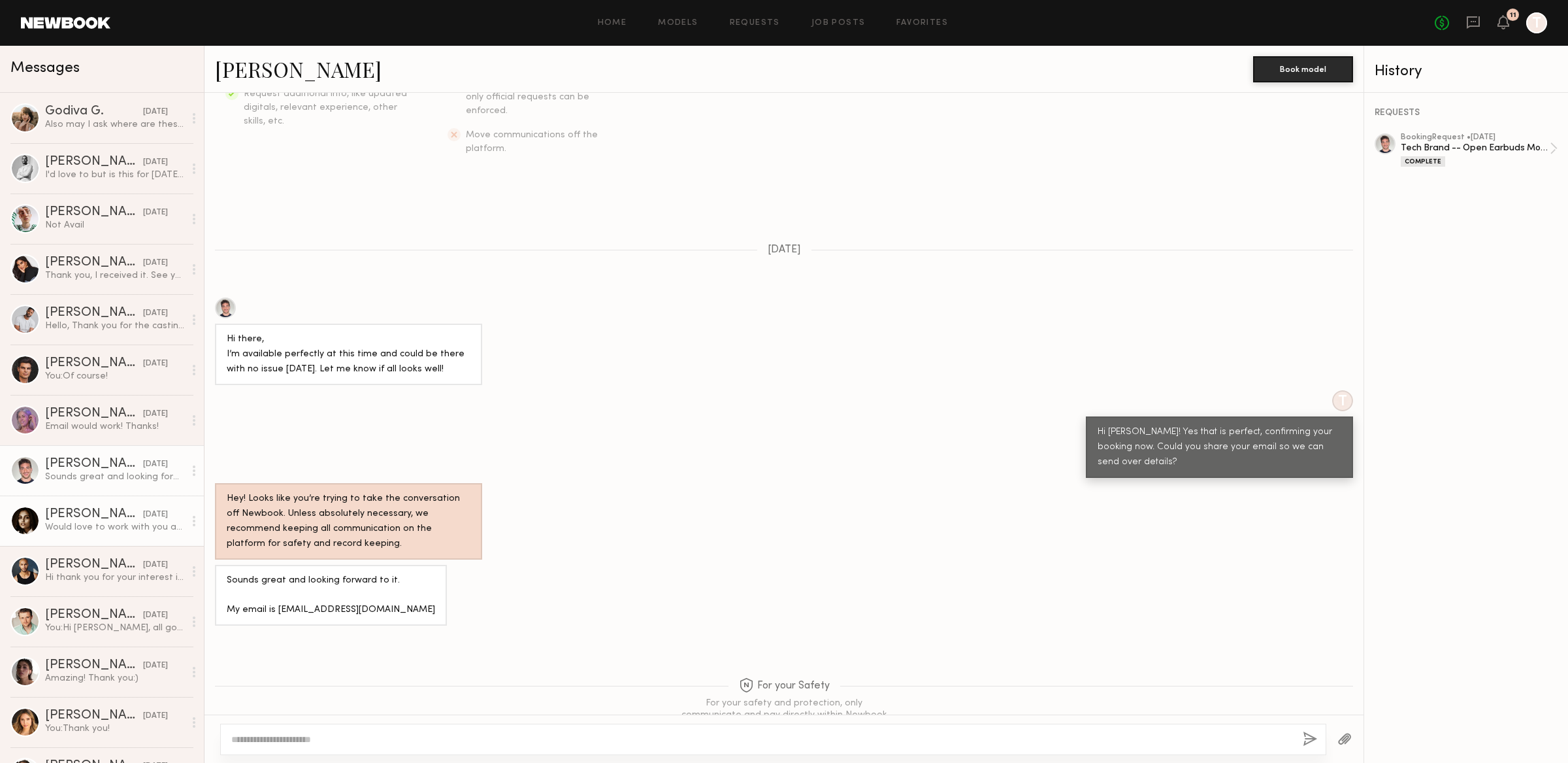
click at [105, 522] on div "Would love to work with you as well!" at bounding box center [115, 527] width 139 height 13
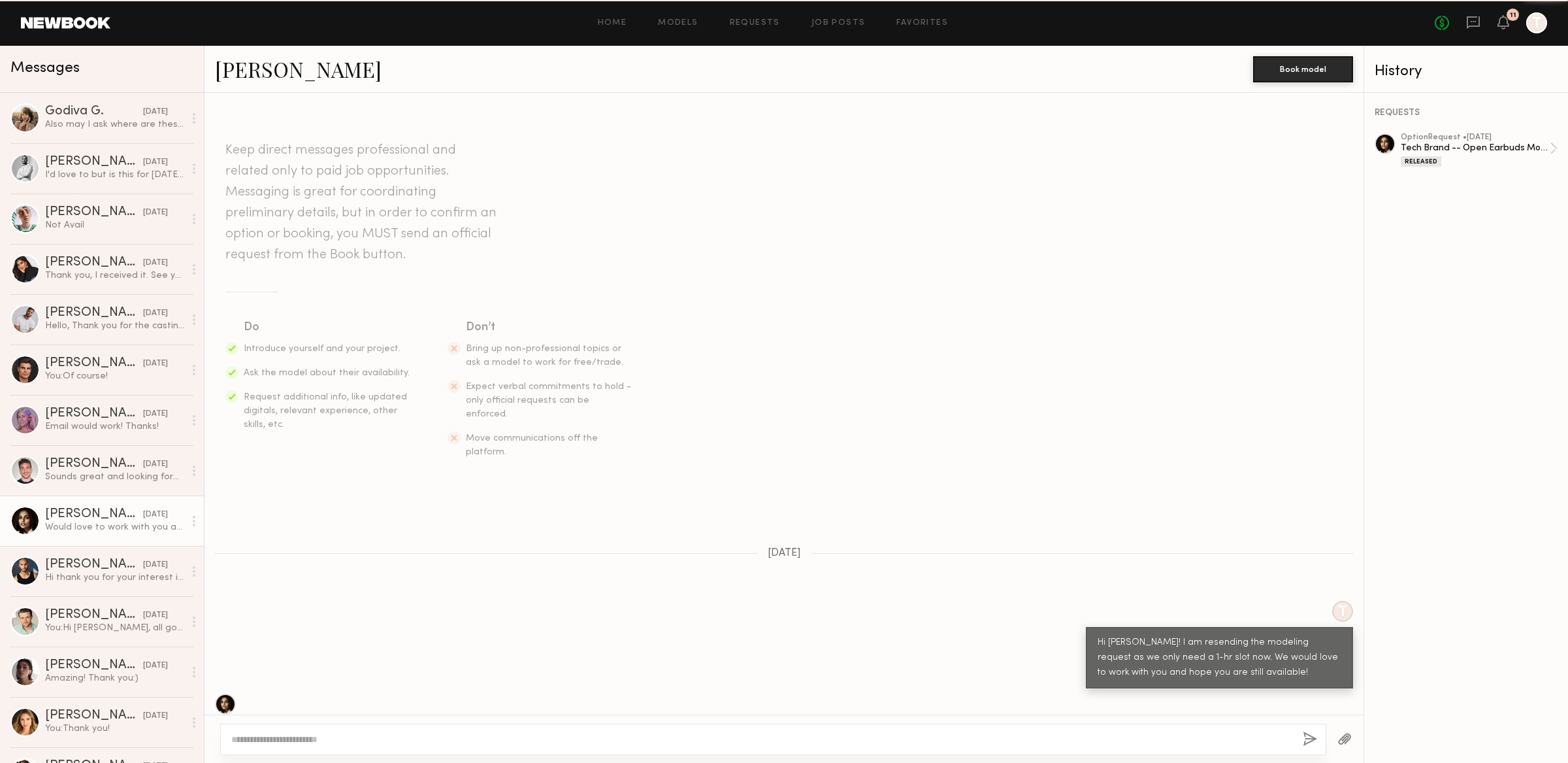
scroll to position [609, 0]
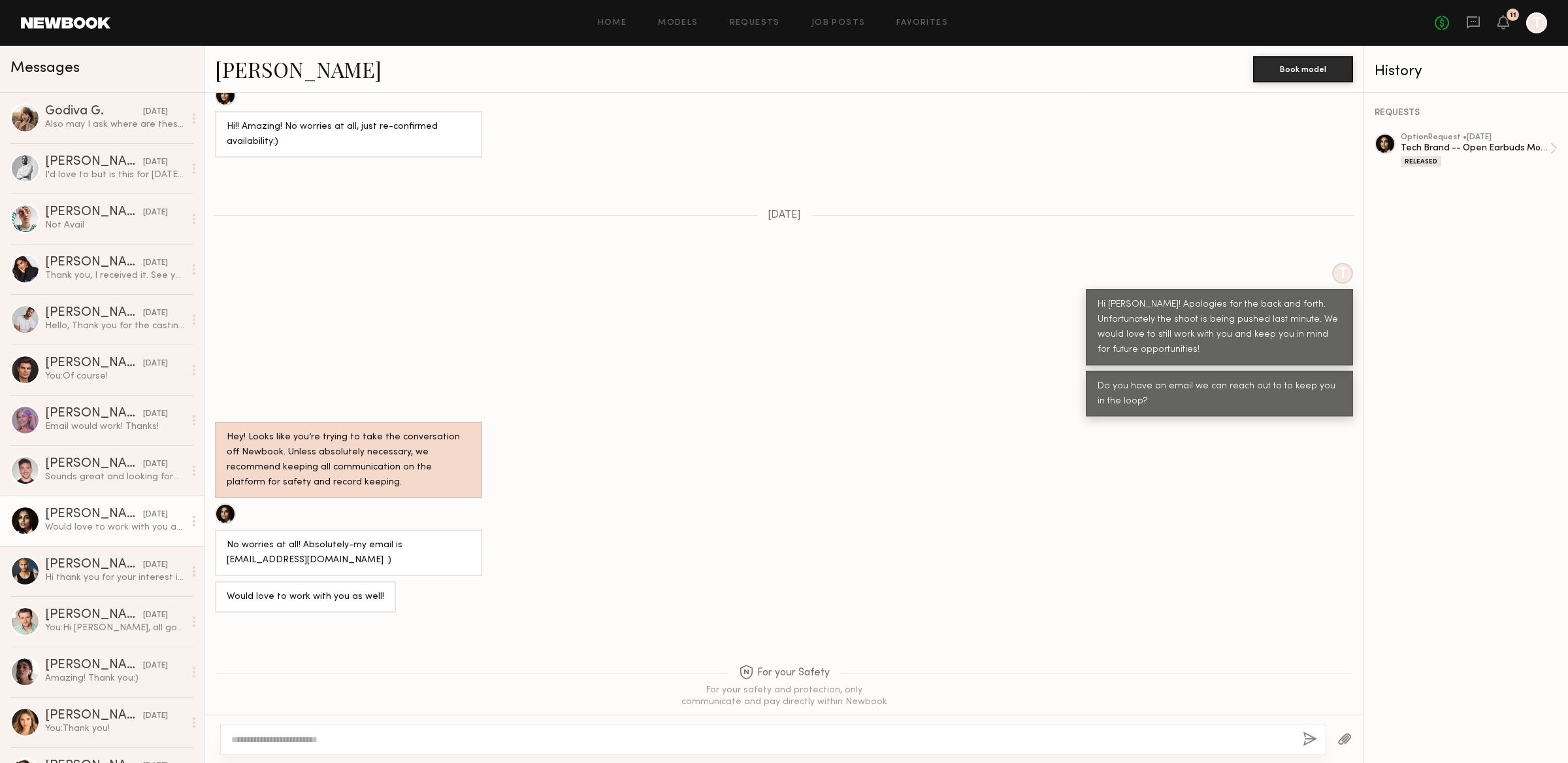
click at [1012, 26] on div "Home Models Requests Job Posts Favorites Sign Out" at bounding box center [772, 22] width 1324 height 8
